Goal: Task Accomplishment & Management: Use online tool/utility

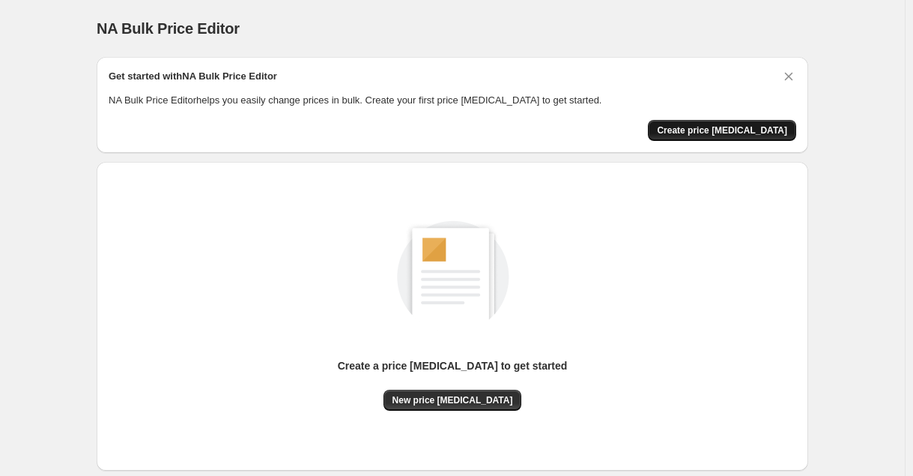
click at [737, 132] on span "Create price [MEDICAL_DATA]" at bounding box center [722, 130] width 130 height 12
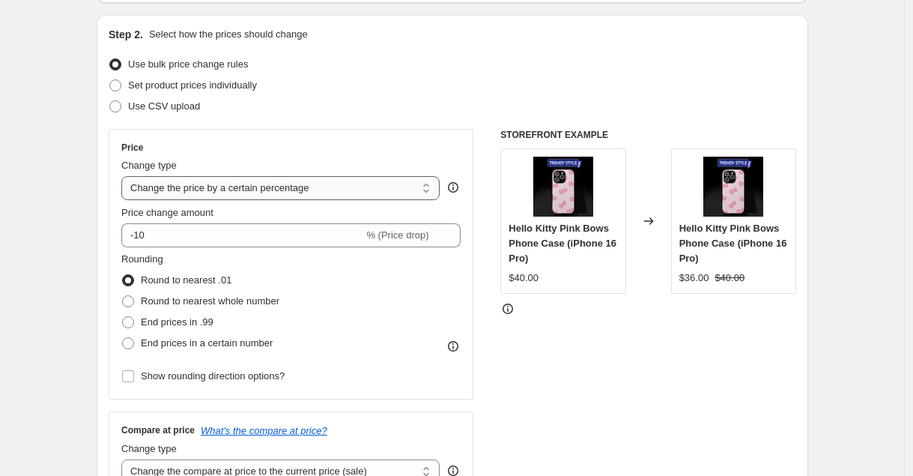
scroll to position [158, 0]
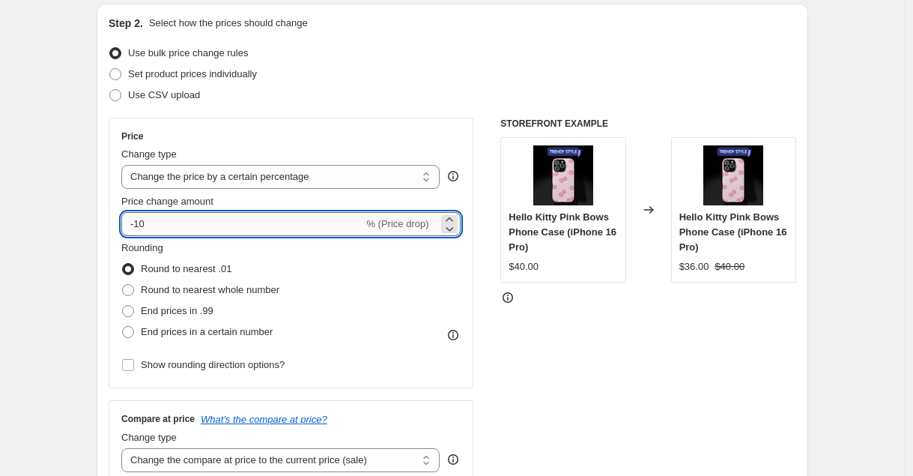
click at [250, 234] on input "-10" at bounding box center [242, 224] width 242 height 24
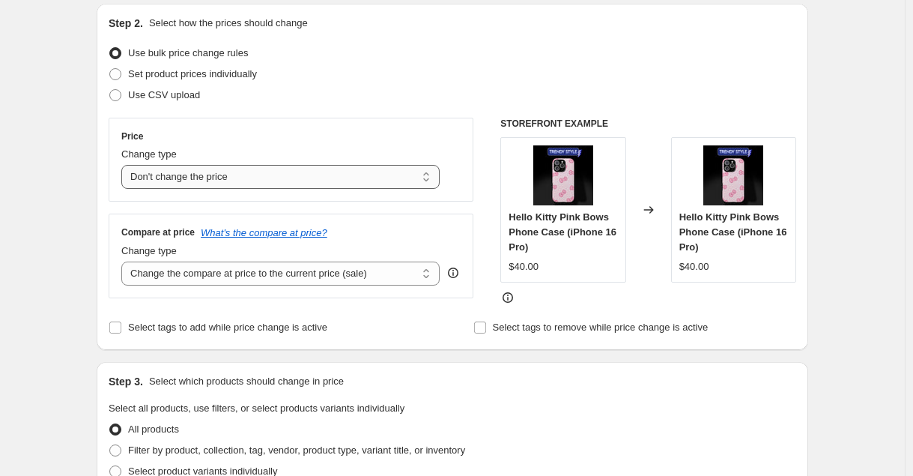
select select "to"
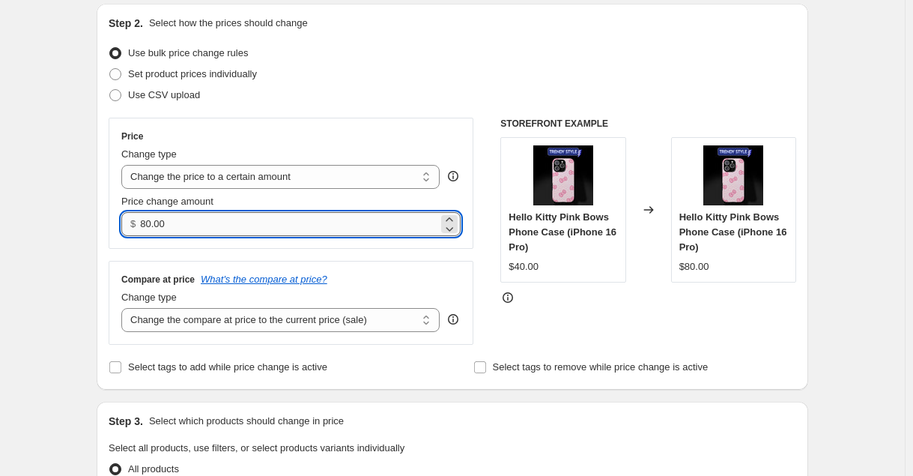
click at [298, 222] on input "80.00" at bounding box center [289, 224] width 298 height 24
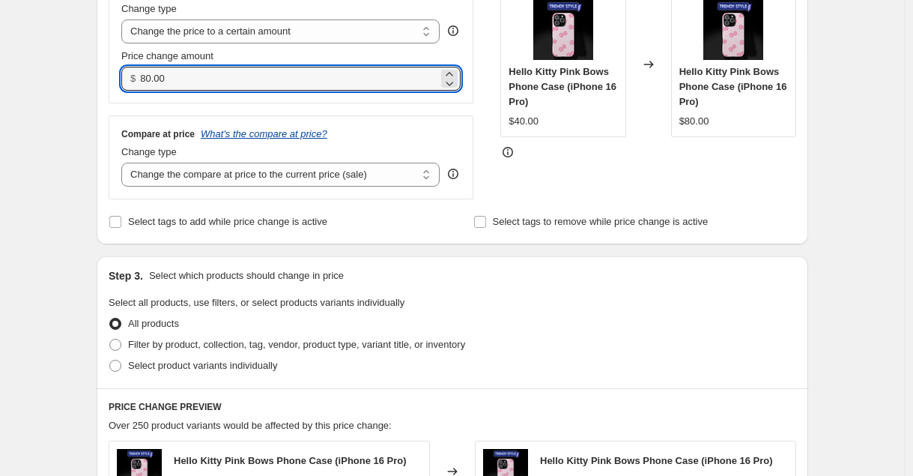
scroll to position [306, 0]
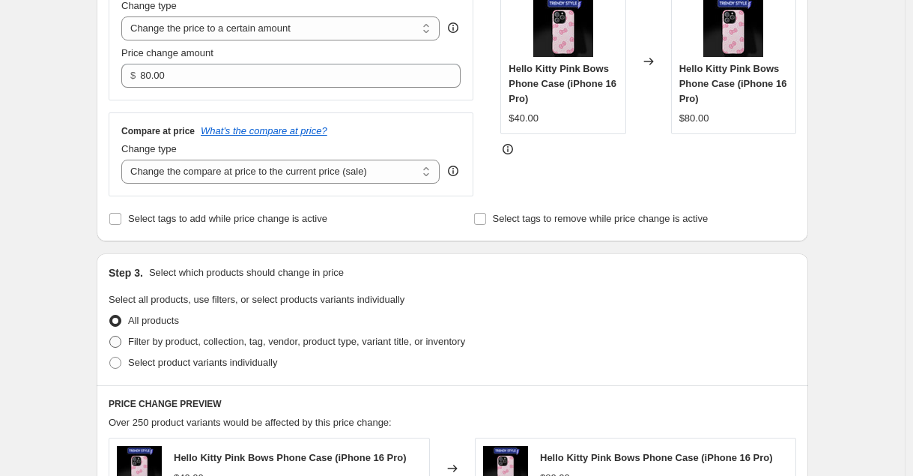
click at [199, 344] on span "Filter by product, collection, tag, vendor, product type, variant title, or inv…" at bounding box center [296, 341] width 337 height 11
click at [110, 336] on input "Filter by product, collection, tag, vendor, product type, variant title, or inv…" at bounding box center [109, 336] width 1 height 1
radio input "true"
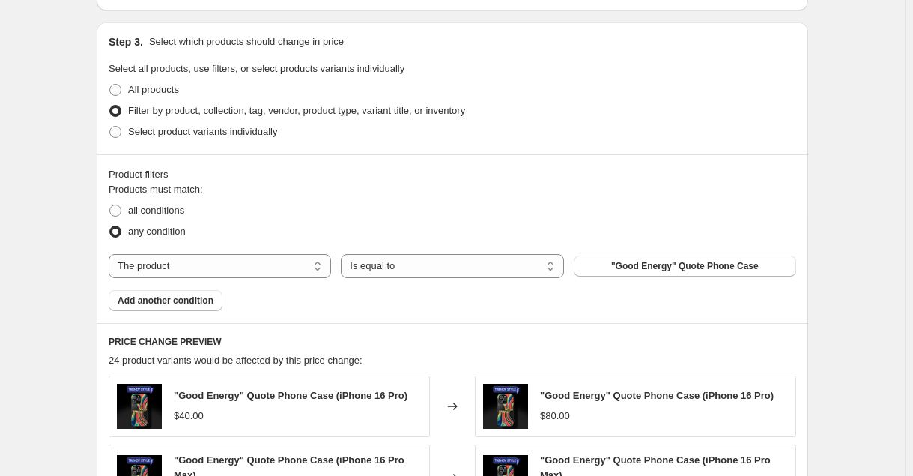
scroll to position [549, 0]
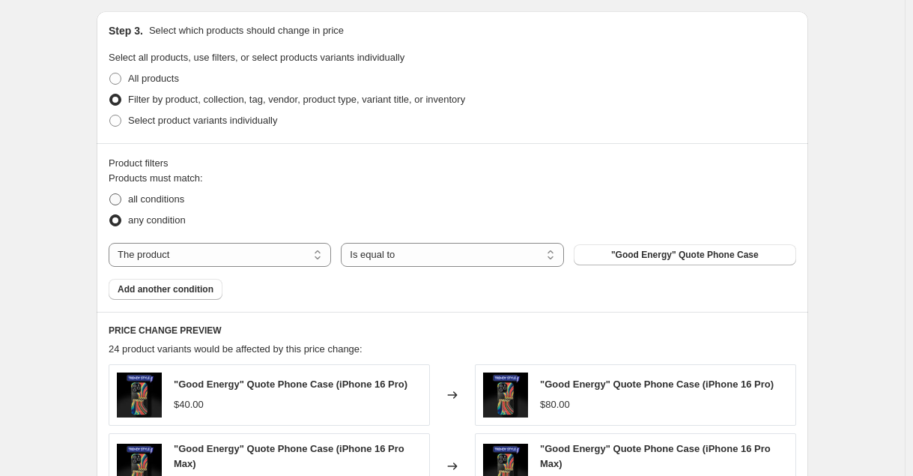
click at [170, 199] on span "all conditions" at bounding box center [156, 198] width 56 height 11
click at [110, 194] on input "all conditions" at bounding box center [109, 193] width 1 height 1
radio input "true"
click at [158, 221] on span "any condition" at bounding box center [157, 219] width 58 height 11
click at [110, 215] on input "any condition" at bounding box center [109, 214] width 1 height 1
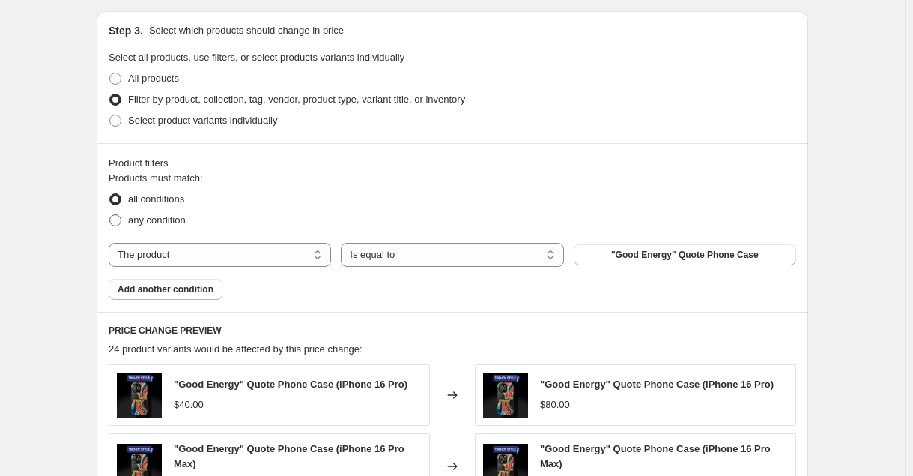
radio input "true"
click at [659, 250] on span ""Good Energy" Quote Phone Case" at bounding box center [685, 255] width 148 height 12
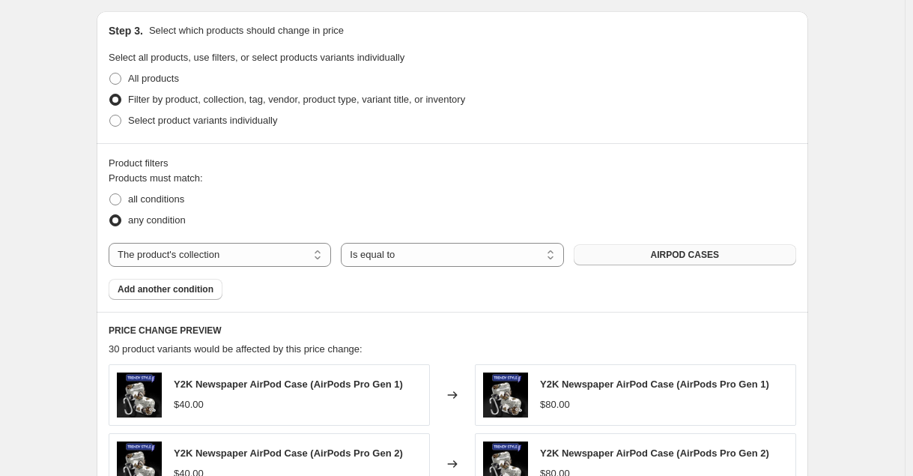
scroll to position [582, 0]
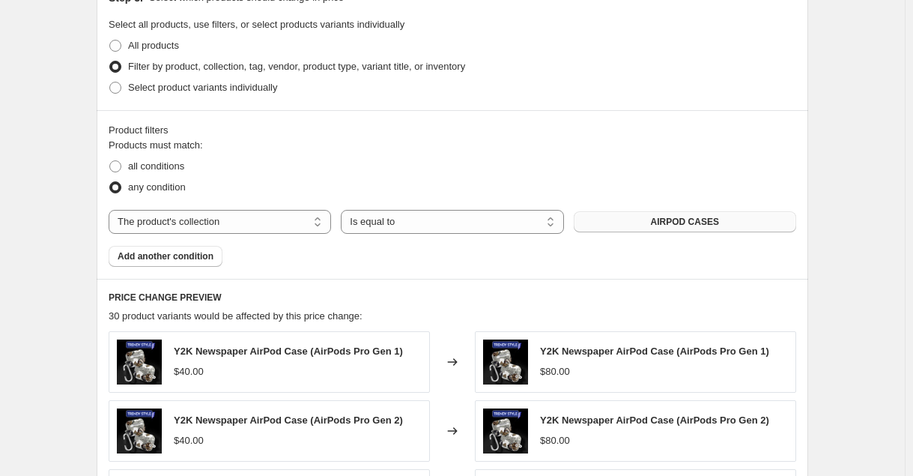
click at [617, 212] on button "AIRPOD CASES" at bounding box center [685, 221] width 223 height 21
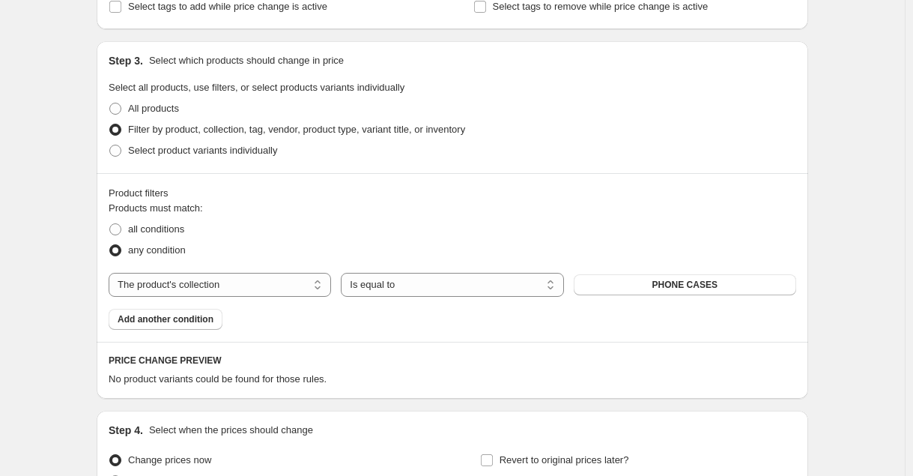
scroll to position [512, 0]
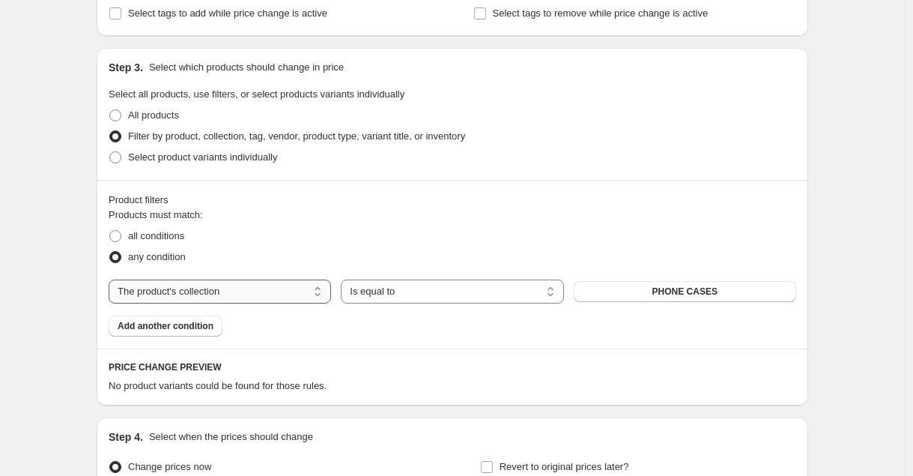
select select "title"
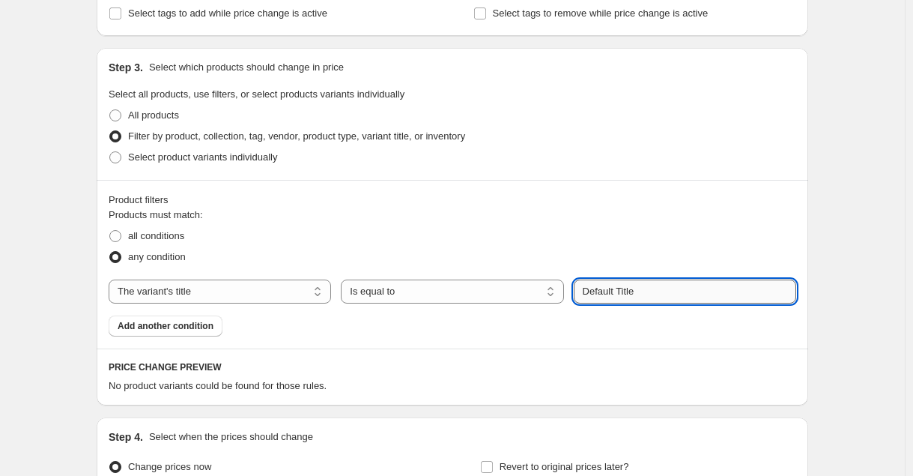
click at [594, 286] on input "Default Title" at bounding box center [685, 292] width 223 height 24
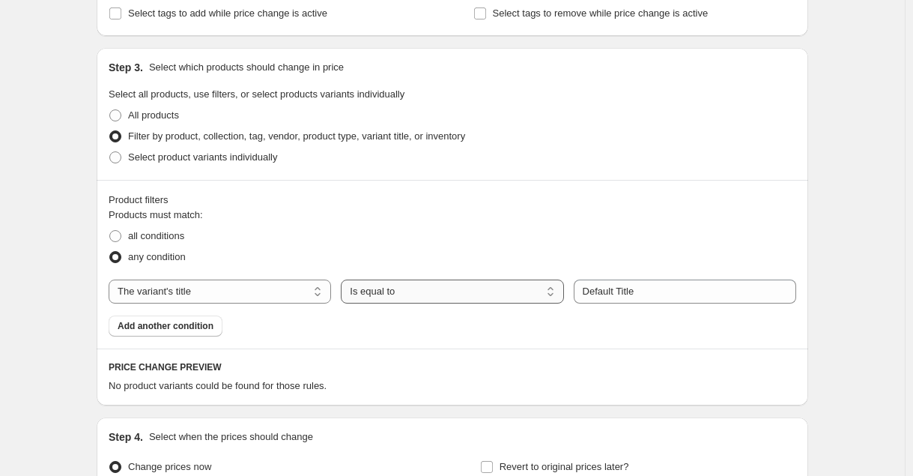
select select "contains"
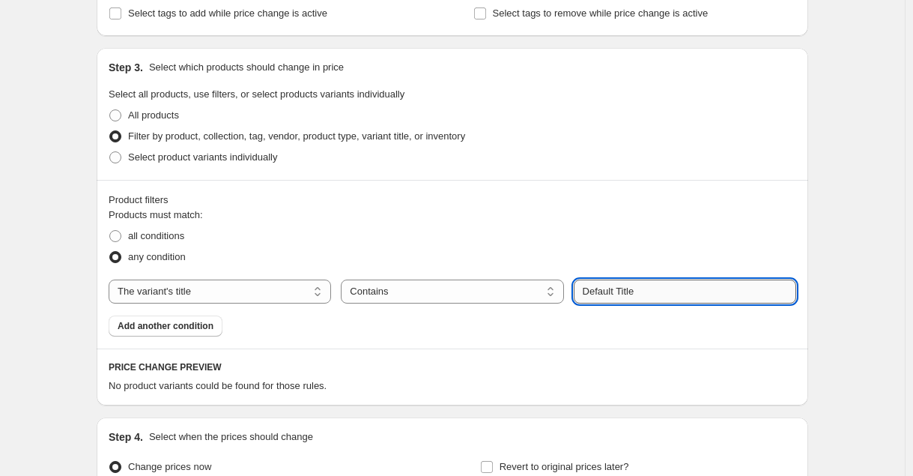
click at [642, 285] on input "Default Title" at bounding box center [685, 292] width 223 height 24
drag, startPoint x: 668, startPoint y: 293, endPoint x: 584, endPoint y: 293, distance: 84.7
click at [584, 293] on input "Default Title" at bounding box center [685, 292] width 223 height 24
type input "Surface"
click at [622, 226] on div "all conditions" at bounding box center [453, 236] width 688 height 21
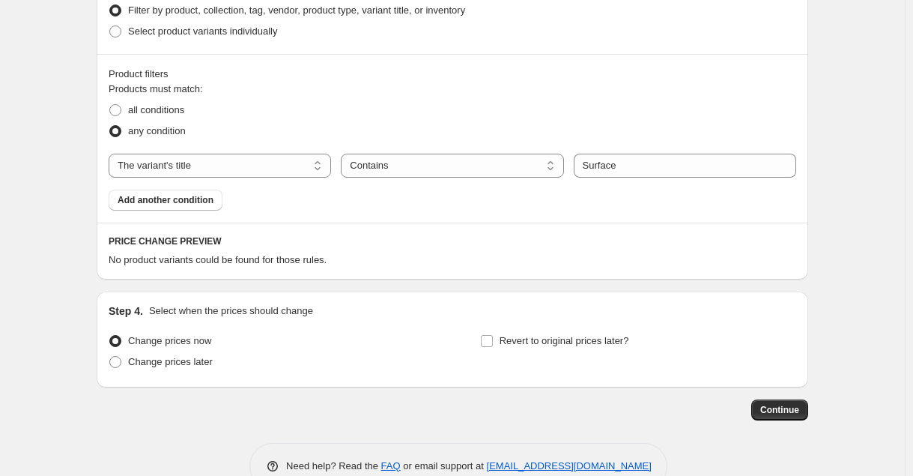
scroll to position [635, 0]
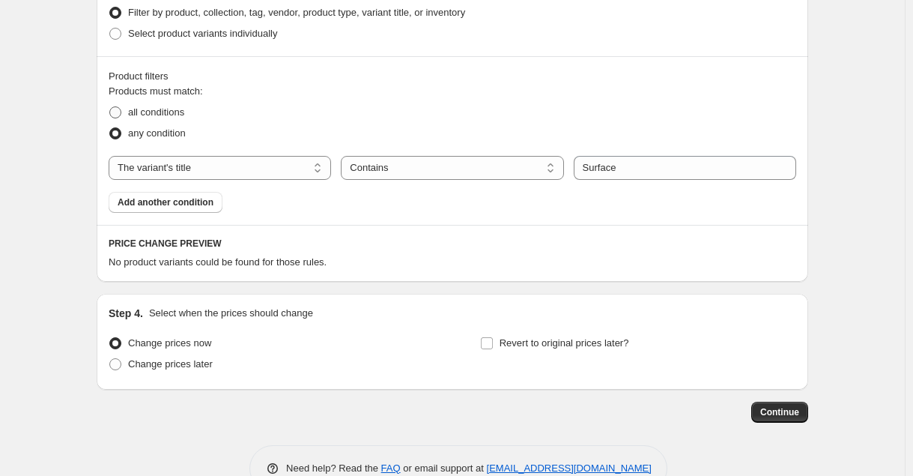
click at [135, 115] on span "all conditions" at bounding box center [156, 111] width 56 height 11
click at [110, 107] on input "all conditions" at bounding box center [109, 106] width 1 height 1
radio input "true"
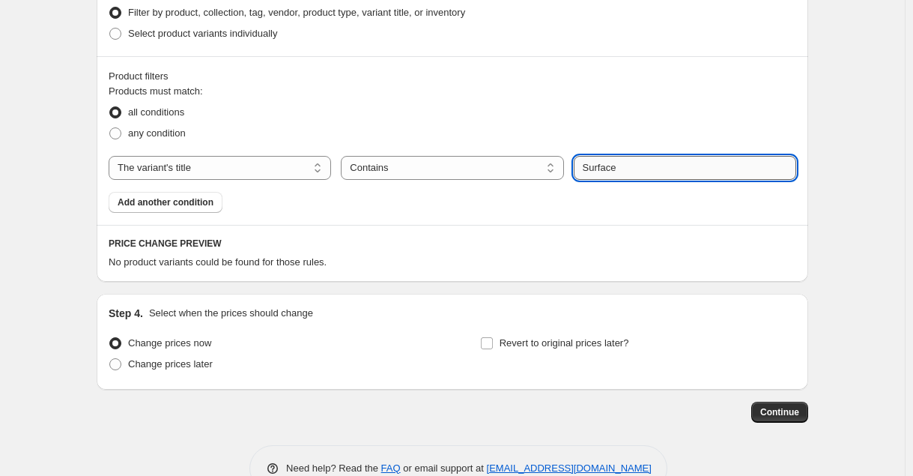
click at [656, 162] on input "Surface" at bounding box center [685, 168] width 223 height 24
click at [621, 169] on input "Surface" at bounding box center [685, 168] width 223 height 24
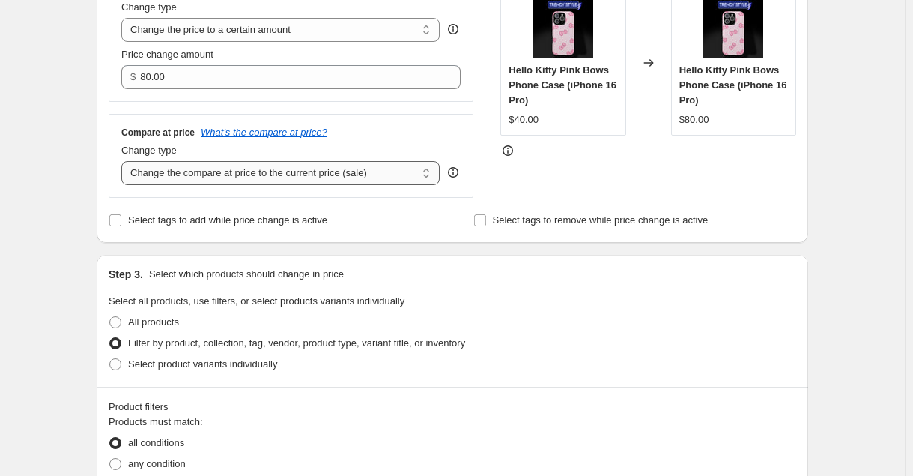
scroll to position [271, 0]
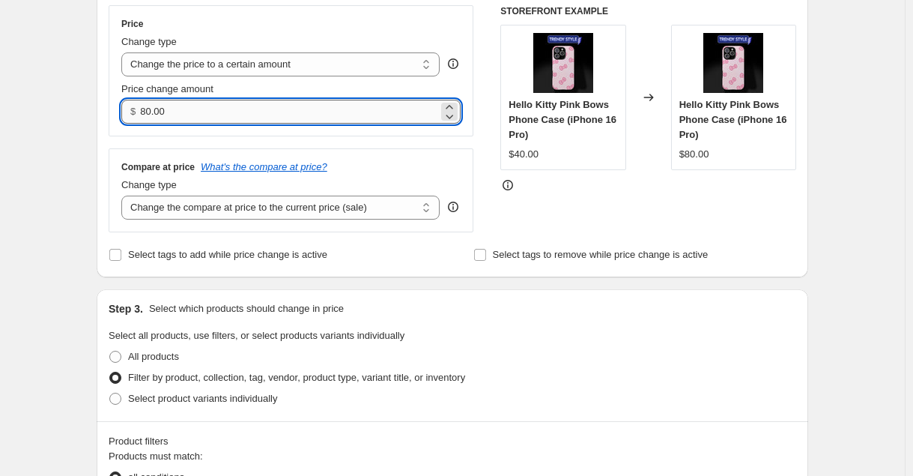
click at [282, 108] on input "80.00" at bounding box center [289, 112] width 298 height 24
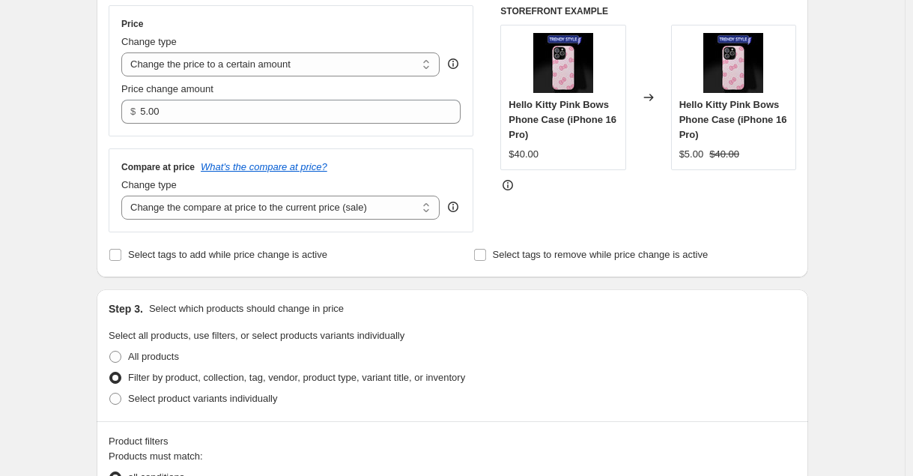
click at [244, 139] on div "Price Change type Change the price to a certain amount Change the price by a ce…" at bounding box center [291, 118] width 365 height 227
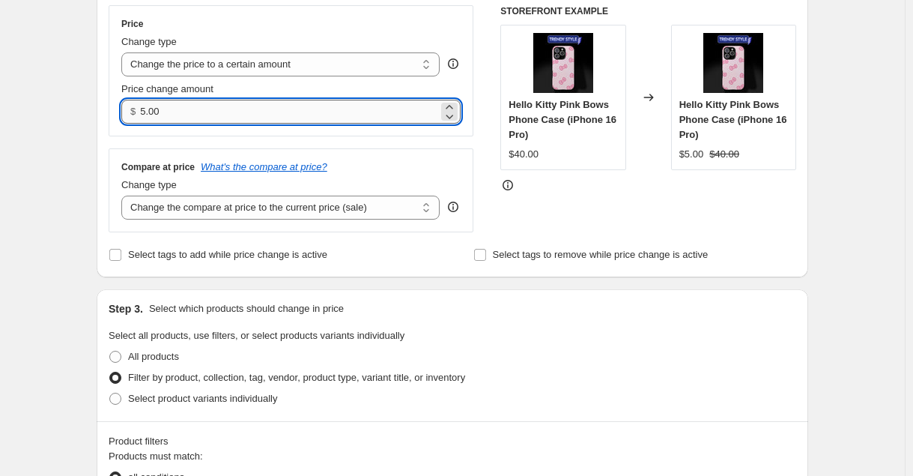
click at [223, 109] on input "5.00" at bounding box center [289, 112] width 298 height 24
type input "50.00"
click at [265, 136] on div "Price Change type Change the price to a certain amount Change the price by a ce…" at bounding box center [291, 70] width 365 height 131
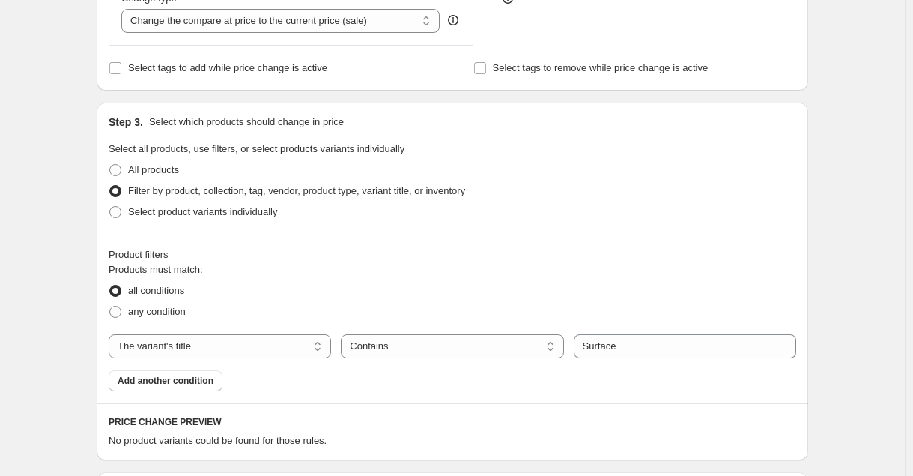
scroll to position [463, 0]
